Goal: Task Accomplishment & Management: Use online tool/utility

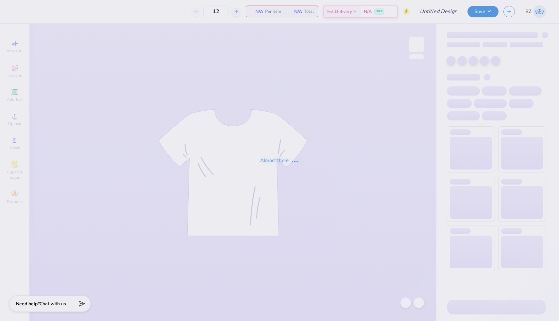
type input "ADPI MENS SHIRT"
type input "120"
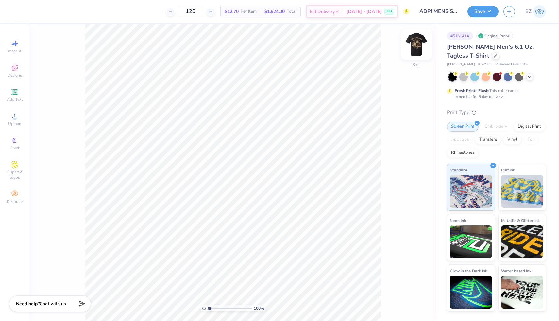
click at [416, 46] on img at bounding box center [417, 44] width 26 height 26
type input "1.40"
type input "1.39"
click at [422, 46] on img at bounding box center [417, 44] width 26 height 26
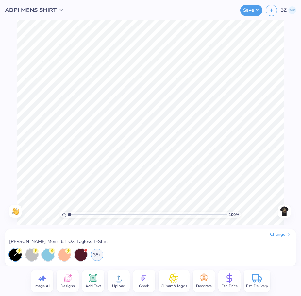
click at [122, 280] on icon at bounding box center [119, 278] width 10 height 10
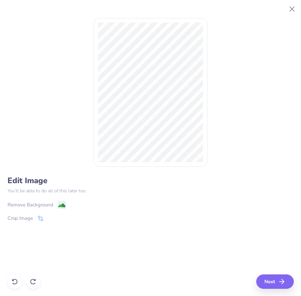
click at [61, 205] on image at bounding box center [61, 205] width 7 height 7
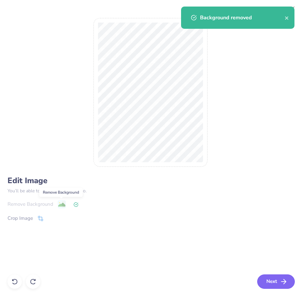
click at [280, 278] on icon "button" at bounding box center [284, 282] width 8 height 8
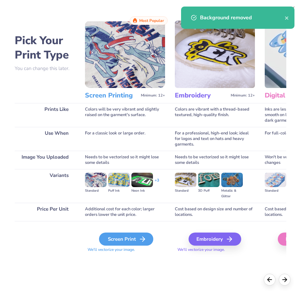
click at [113, 238] on div "Screen Print" at bounding box center [126, 239] width 54 height 13
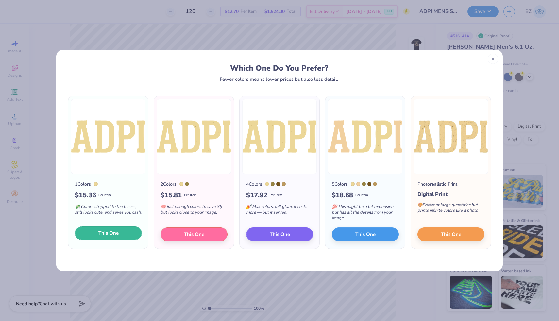
click at [119, 231] on button "This One" at bounding box center [108, 233] width 67 height 14
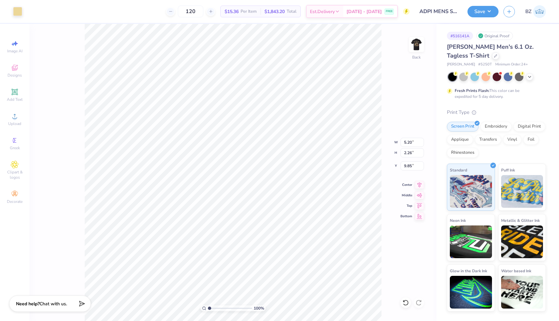
type input "5.20"
type input "2.26"
type input "6.78"
type input "2.95"
type input "3.30"
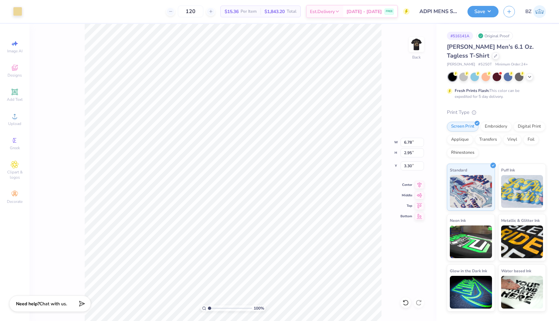
type input "4.92"
type input "2.14"
click at [415, 43] on img at bounding box center [417, 44] width 26 height 26
click at [211, 12] on line at bounding box center [211, 11] width 0 height 3
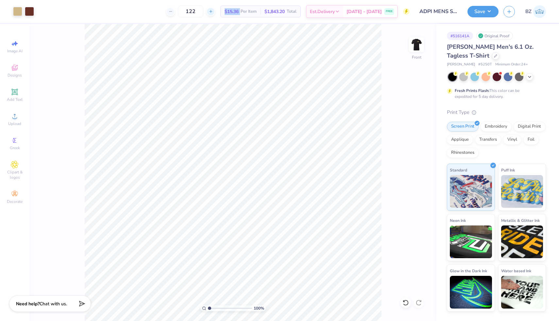
click at [211, 12] on line at bounding box center [211, 11] width 0 height 3
click at [213, 12] on icon at bounding box center [211, 11] width 5 height 5
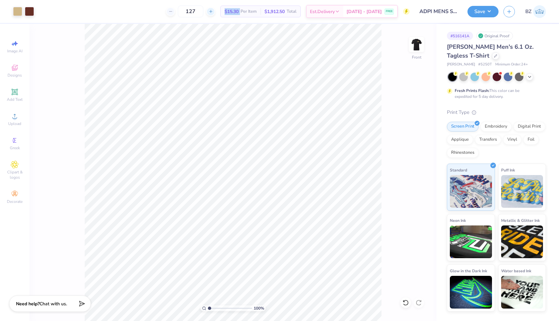
click at [213, 12] on icon at bounding box center [211, 11] width 5 height 5
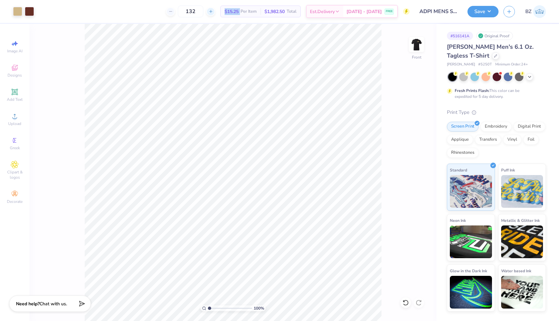
click at [213, 12] on icon at bounding box center [211, 11] width 5 height 5
click at [215, 13] on div "136" at bounding box center [190, 12] width 49 height 12
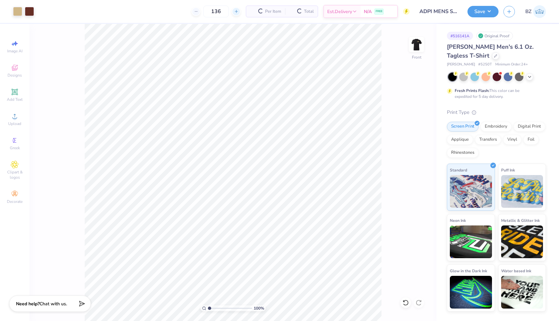
click at [234, 13] on icon at bounding box center [236, 11] width 5 height 5
click at [213, 13] on icon at bounding box center [211, 11] width 5 height 5
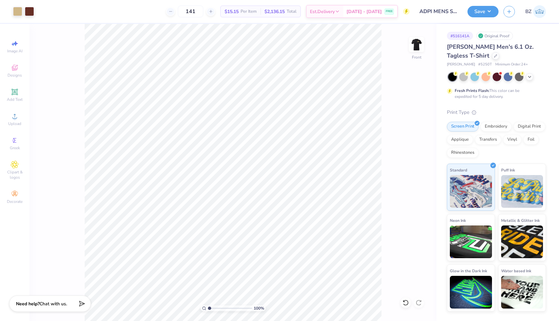
click at [239, 12] on span "$15.15" at bounding box center [232, 11] width 14 height 7
click at [202, 10] on input "141" at bounding box center [191, 12] width 26 height 12
type input "120"
click at [413, 46] on img at bounding box center [417, 44] width 26 height 26
click at [487, 14] on button "Save" at bounding box center [483, 10] width 31 height 11
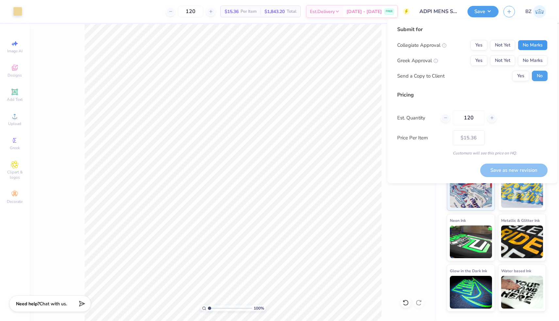
click at [543, 45] on button "No Marks" at bounding box center [533, 45] width 30 height 10
click at [476, 61] on button "Yes" at bounding box center [479, 60] width 17 height 10
click at [516, 77] on button "Yes" at bounding box center [521, 76] width 17 height 10
click at [504, 165] on button "Save as new revision" at bounding box center [514, 170] width 67 height 13
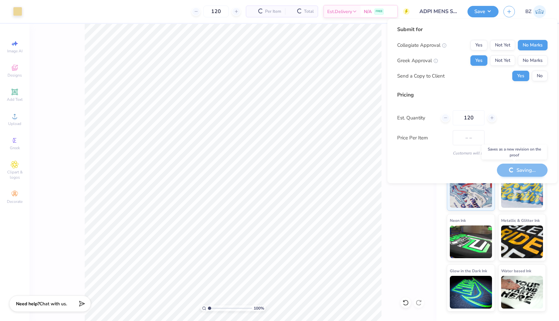
type input "$15.36"
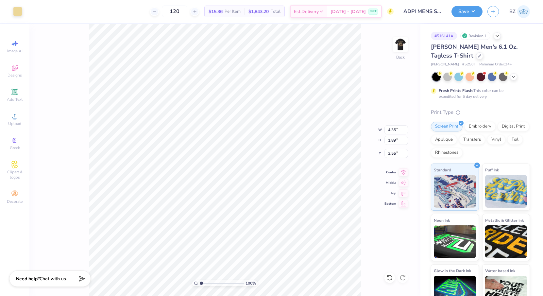
type input "4.35"
type input "1.89"
type input "4.18"
click at [365, 13] on span "[DATE] - [DATE]" at bounding box center [348, 12] width 35 height 7
click at [465, 15] on button "Save" at bounding box center [467, 10] width 31 height 11
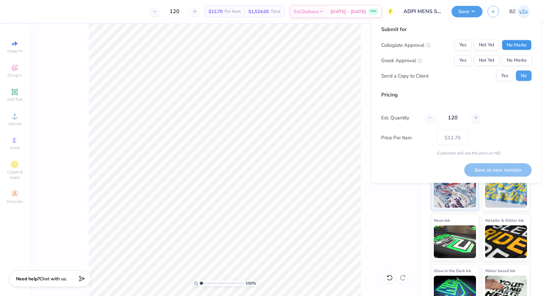
click at [512, 46] on button "No Marks" at bounding box center [517, 45] width 30 height 10
click at [466, 59] on button "Yes" at bounding box center [463, 60] width 17 height 10
click at [505, 74] on button "Yes" at bounding box center [505, 76] width 17 height 10
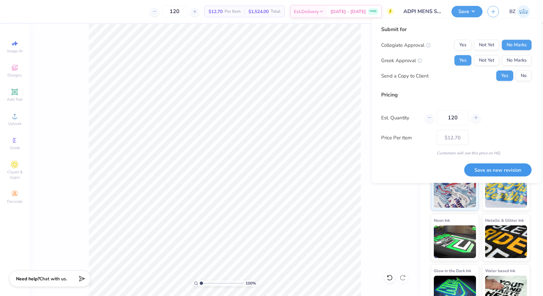
click at [487, 168] on button "Save as new revision" at bounding box center [497, 169] width 67 height 13
type input "$12.70"
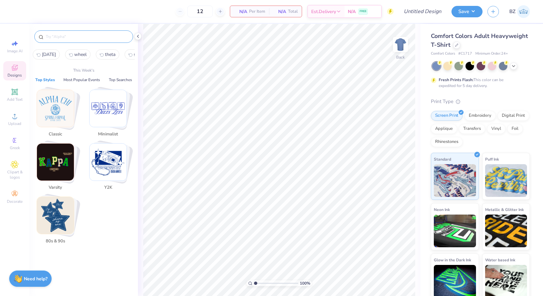
click at [83, 39] on input "text" at bounding box center [87, 36] width 84 height 7
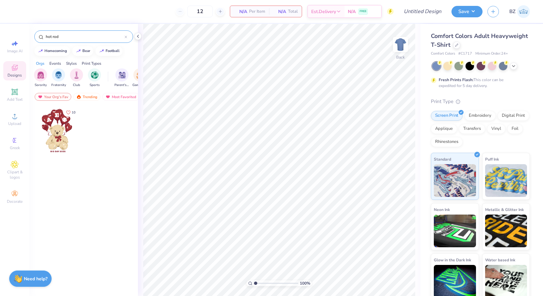
type input "hot rod"
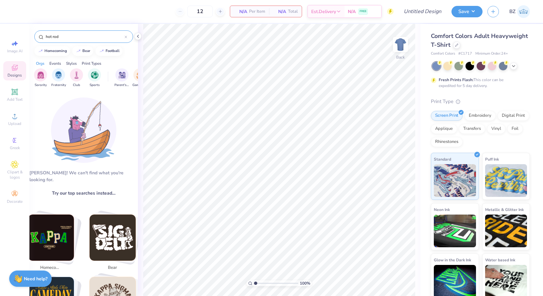
click at [128, 36] on div "hot rod" at bounding box center [83, 36] width 99 height 12
click at [126, 36] on icon at bounding box center [126, 37] width 2 height 2
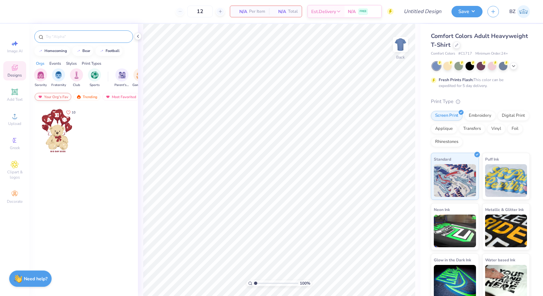
click at [51, 99] on div "Your Org's Fav" at bounding box center [53, 97] width 37 height 8
click at [54, 99] on div "Your Org's Fav" at bounding box center [53, 97] width 37 height 8
click at [56, 96] on div "Your Org's Fav" at bounding box center [53, 97] width 37 height 8
click at [84, 97] on div "Trending" at bounding box center [86, 97] width 27 height 8
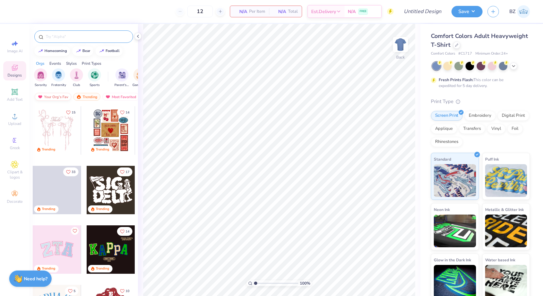
click at [67, 97] on div "Your Org's Fav" at bounding box center [53, 97] width 37 height 8
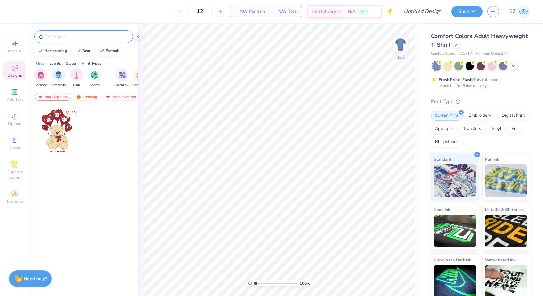
click at [85, 98] on div "Trending" at bounding box center [86, 97] width 27 height 8
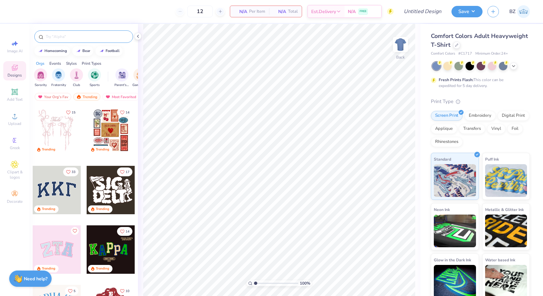
click at [79, 37] on input "text" at bounding box center [87, 36] width 84 height 7
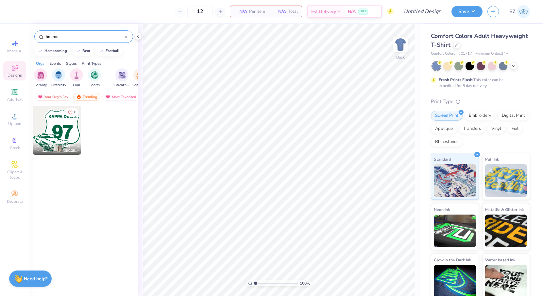
type input "hot rod"
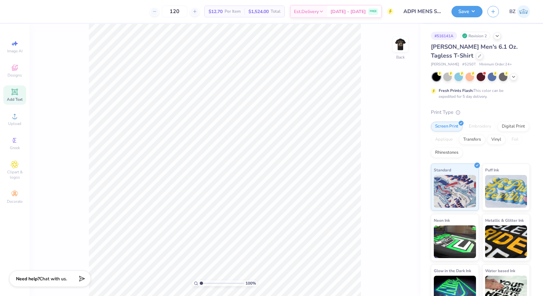
click at [17, 96] on icon at bounding box center [15, 92] width 8 height 8
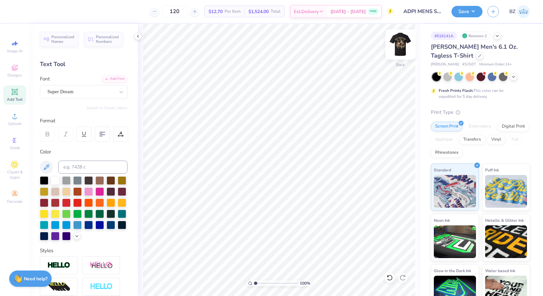
click at [399, 44] on img at bounding box center [401, 44] width 26 height 26
